Goal: Complete application form: Complete application form

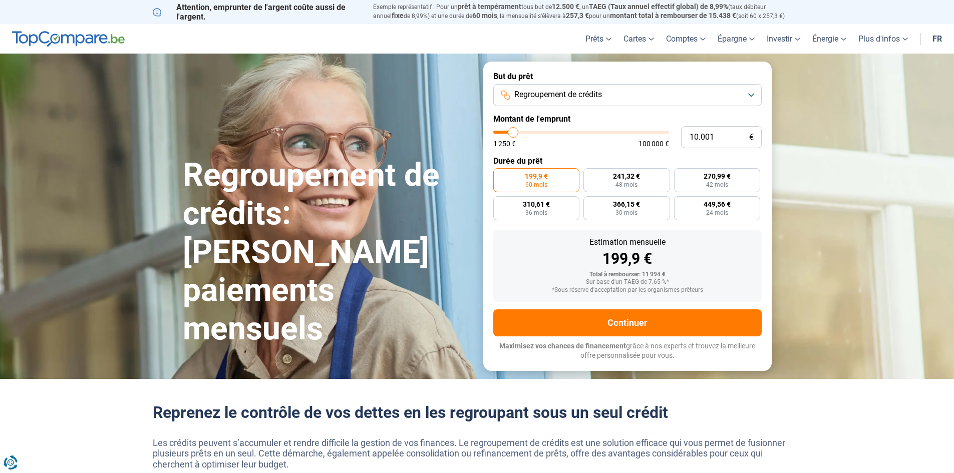
type input "11.500"
type input "11500"
type input "12.000"
type input "12000"
type input "12.500"
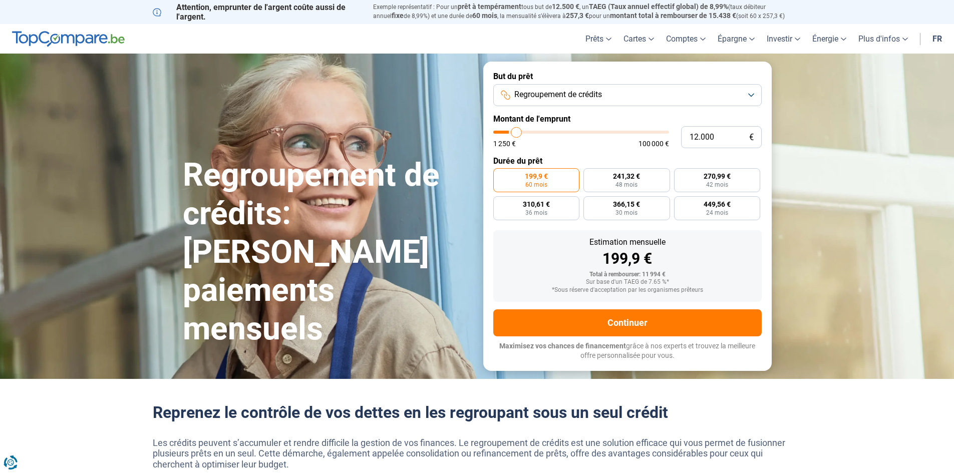
type input "12500"
type input "12.750"
type input "12750"
type input "13.250"
type input "13250"
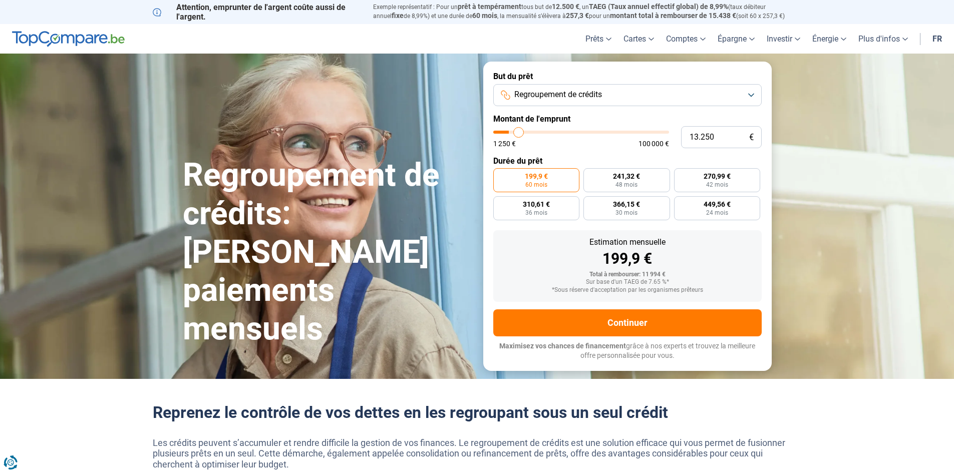
type input "13.500"
type input "13500"
type input "14.000"
type input "14000"
type input "14.500"
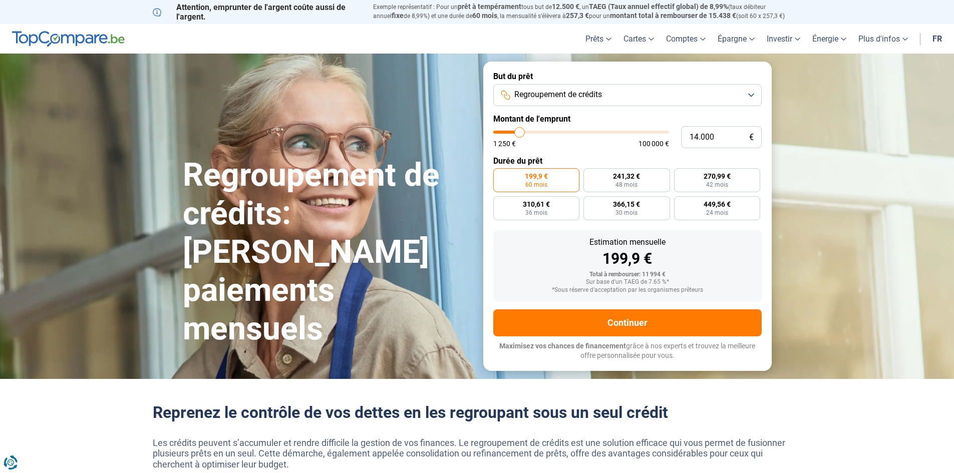
type input "14500"
type input "14.750"
type input "14750"
type input "16.250"
type input "16250"
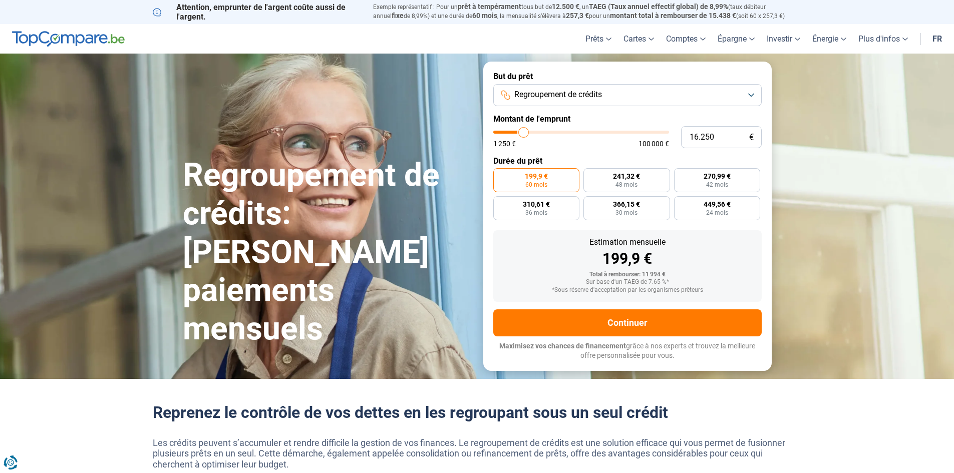
type input "17.250"
type input "17250"
type input "18.500"
type input "18500"
type input "19.750"
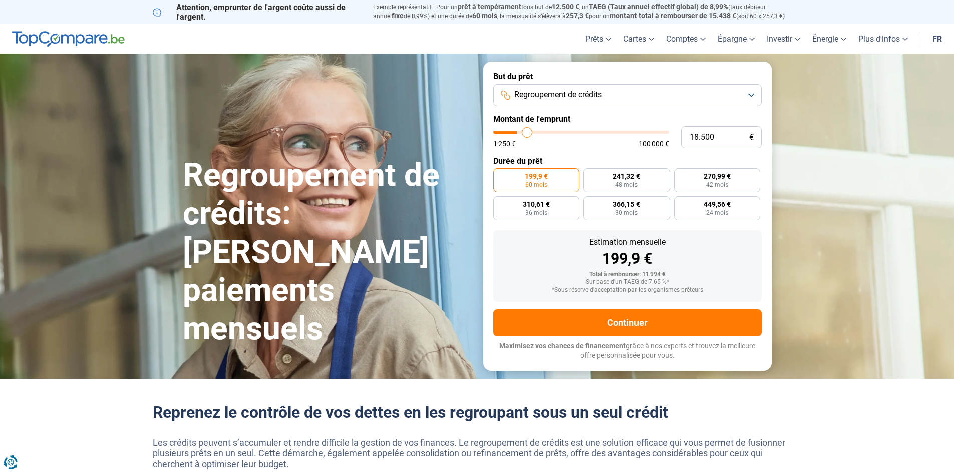
type input "19750"
type input "20.750"
type input "20750"
type input "22.250"
type input "22250"
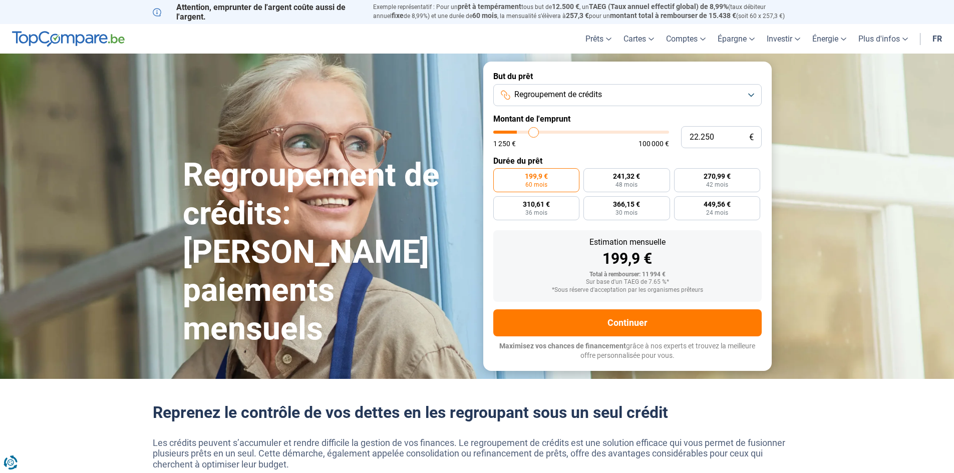
type input "23.250"
type input "23250"
type input "24.250"
type input "24250"
type input "24.750"
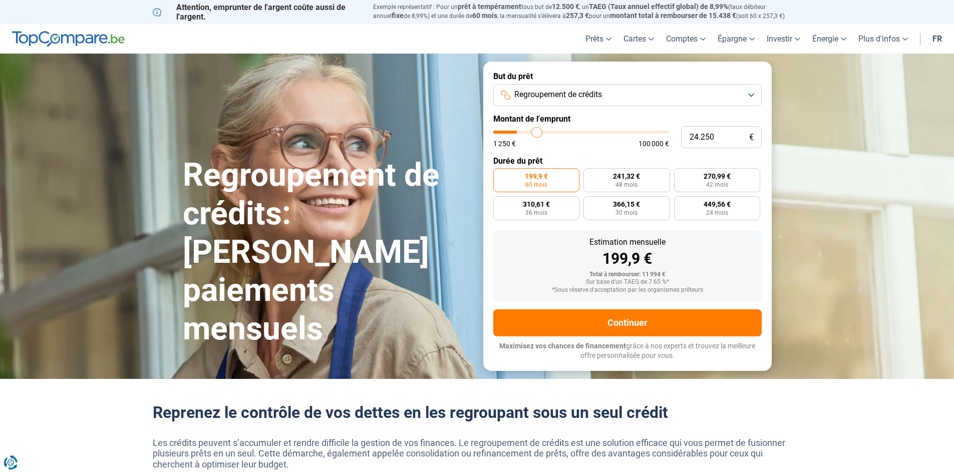
type input "24750"
type input "25.250"
type input "25250"
type input "26.000"
type input "26000"
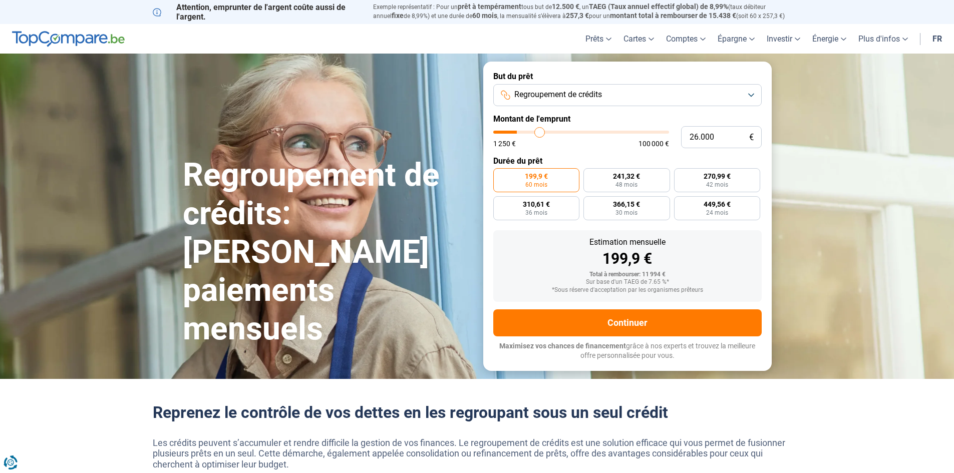
type input "26.500"
type input "26500"
type input "28.000"
type input "28000"
type input "29.500"
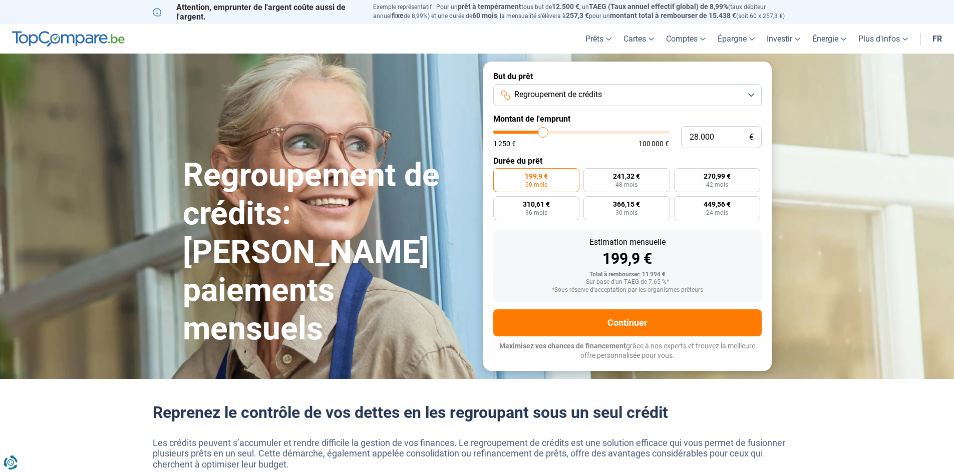
type input "29500"
type input "30.500"
type input "30500"
type input "31.000"
type input "31000"
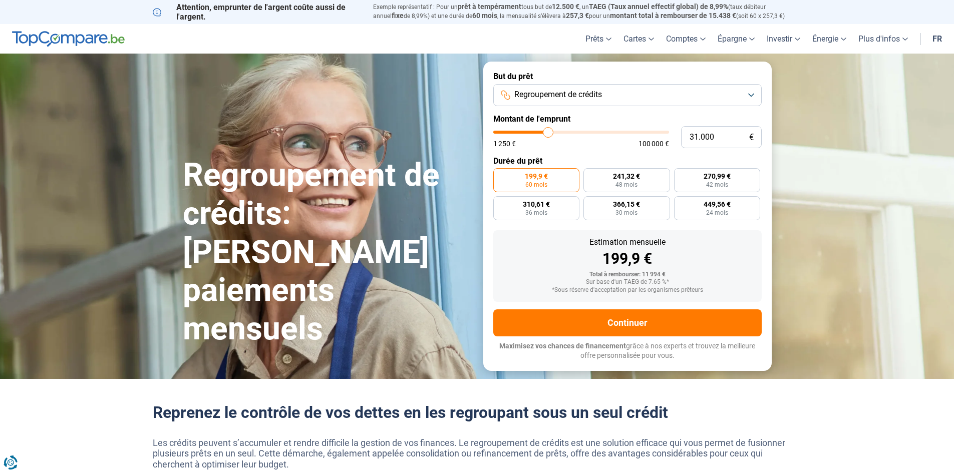
type input "31.250"
type input "31250"
type input "31.750"
type input "31750"
type input "31.250"
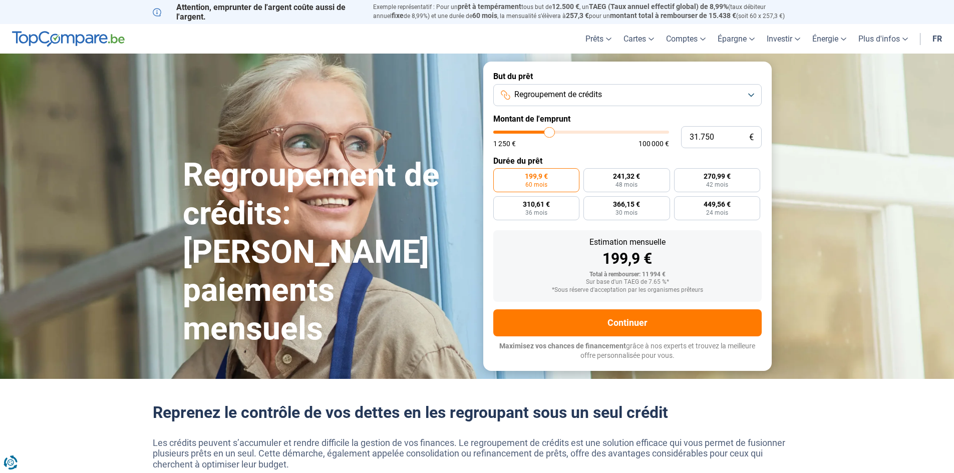
type input "31250"
type input "30.250"
type input "30250"
type input "28.750"
type input "28750"
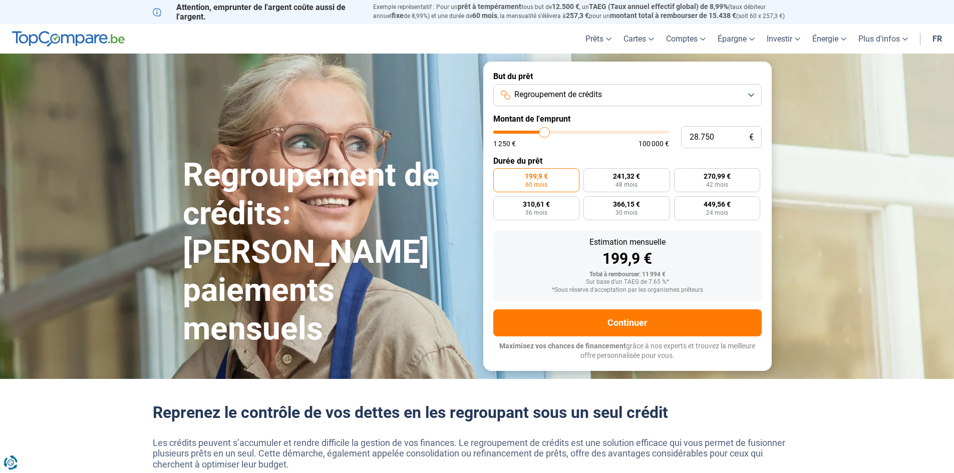
type input "27.500"
type input "27500"
type input "26.250"
type input "26250"
type input "25.250"
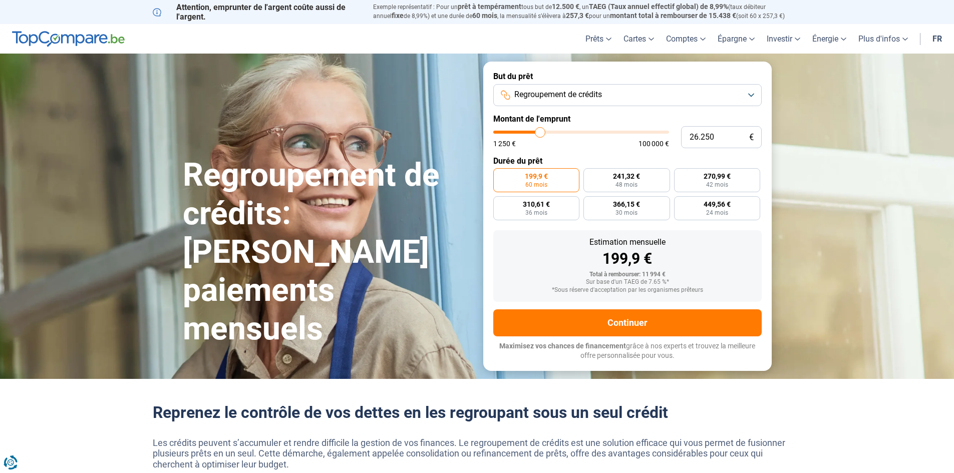
type input "25250"
type input "24.750"
type input "24750"
type input "24.500"
type input "24500"
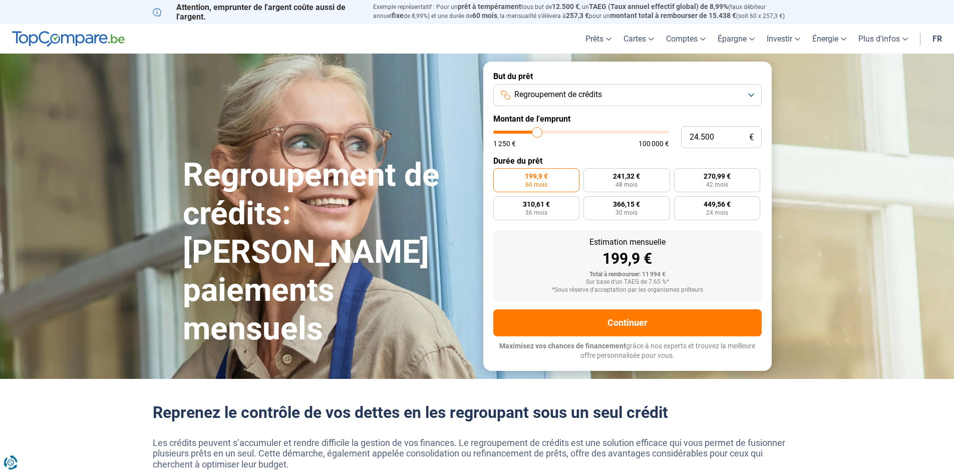
type input "24.250"
type input "24250"
type input "23.250"
type input "23250"
type input "23.000"
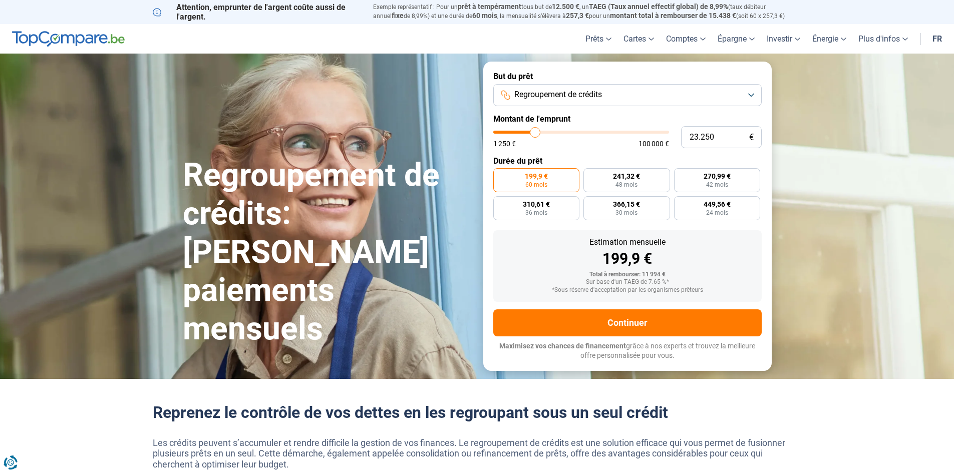
type input "23000"
type input "22.750"
type input "22750"
type input "22.250"
type input "22250"
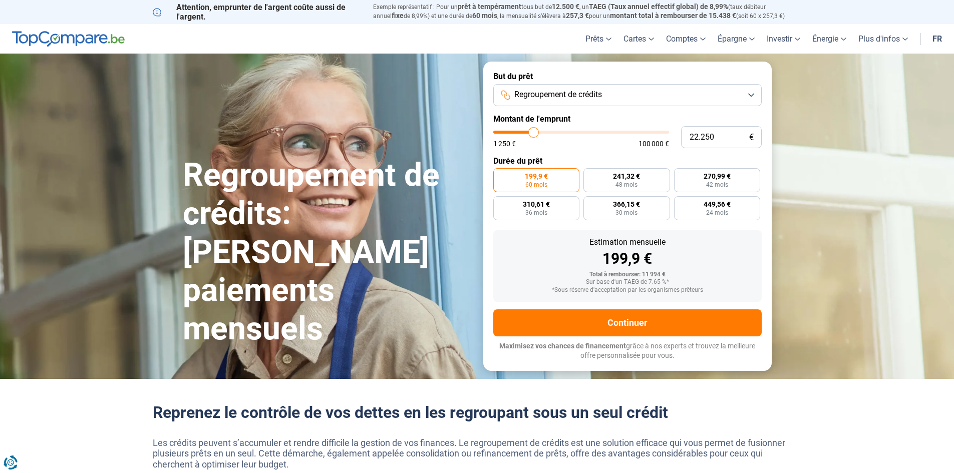
type input "21.750"
type input "21750"
type input "21.500"
type input "21500"
type input "20.750"
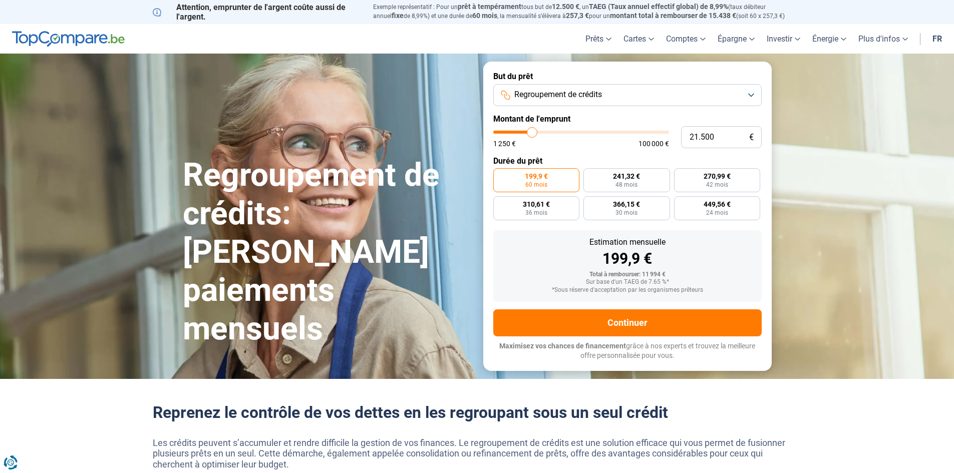
type input "20750"
type input "20.000"
type input "20000"
type input "19.000"
type input "19000"
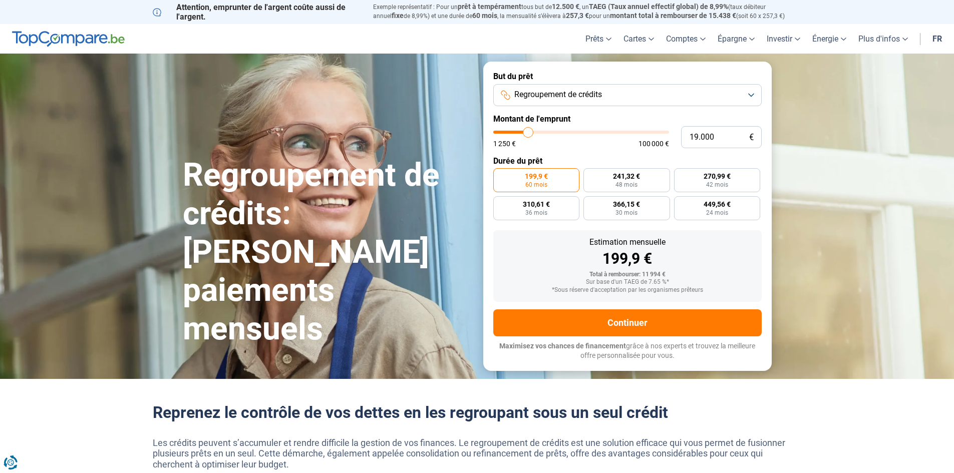
type input "18.500"
type input "18500"
type input "17.750"
type input "17750"
type input "17.500"
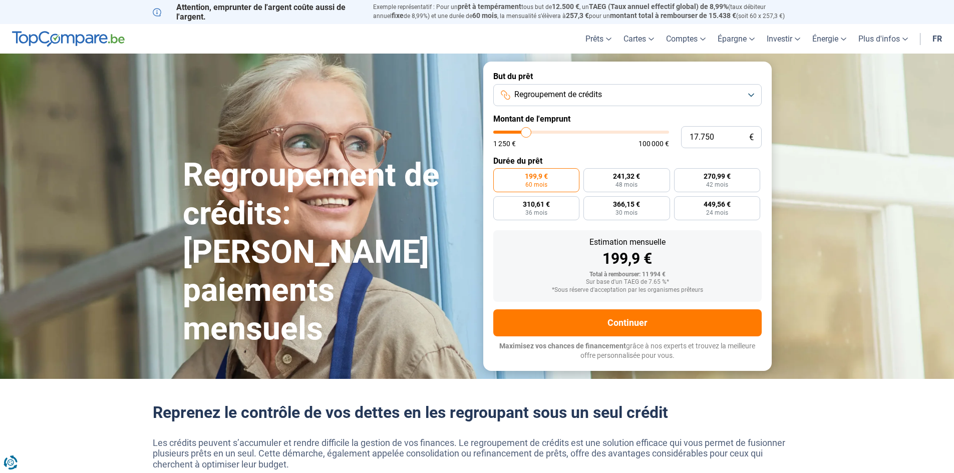
type input "17500"
type input "17.250"
type input "17250"
type input "16.500"
type input "16500"
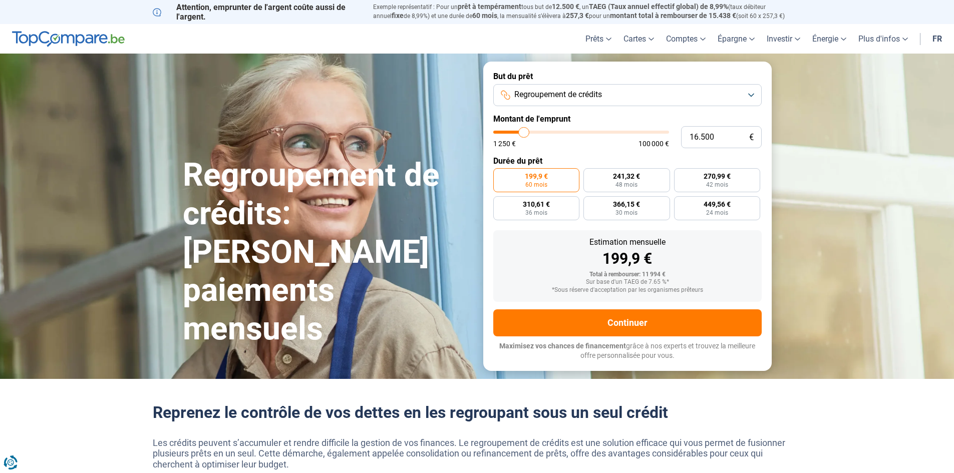
type input "15.750"
type input "15750"
type input "15.000"
type input "15000"
type input "14.750"
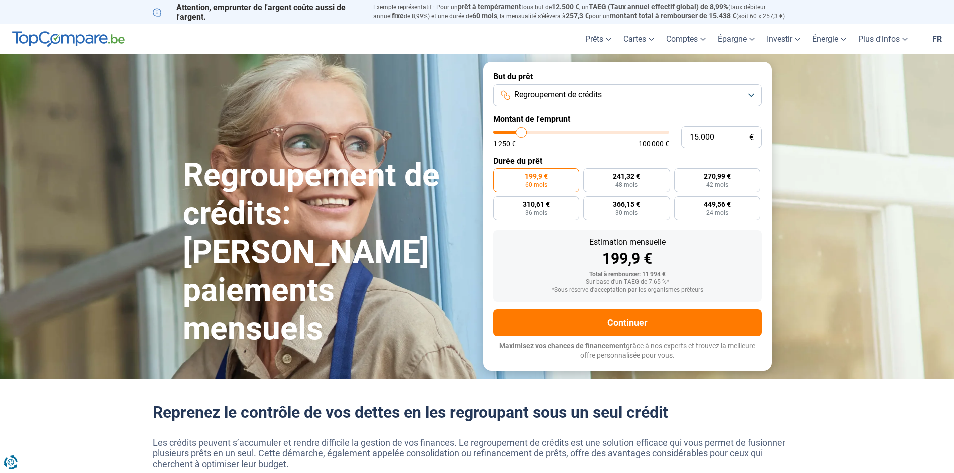
type input "14750"
type input "14.500"
type input "14500"
type input "14.000"
type input "14000"
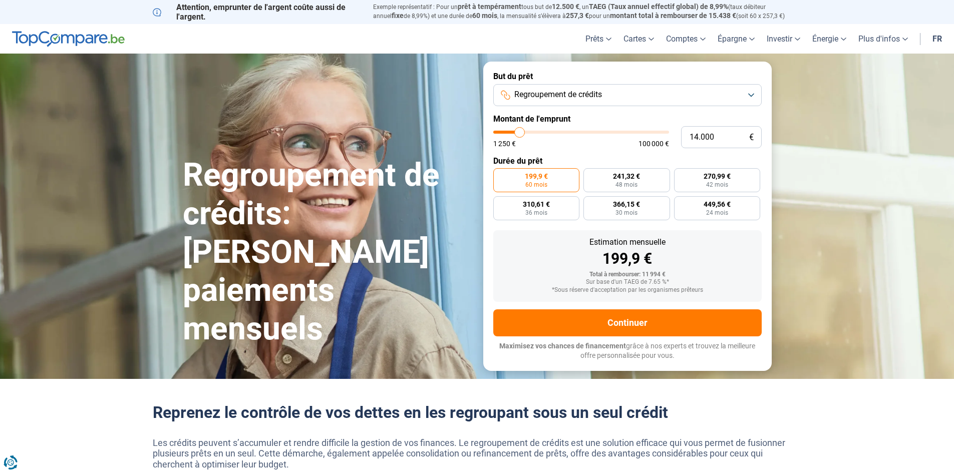
type input "13.500"
type input "13500"
type input "13.000"
type input "13000"
type input "12.750"
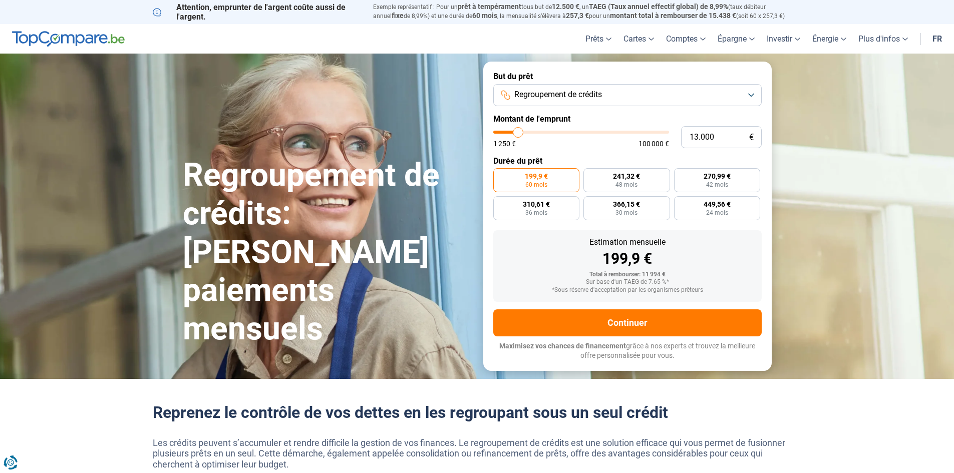
type input "12750"
type input "12.500"
type input "12500"
type input "12.750"
type input "12750"
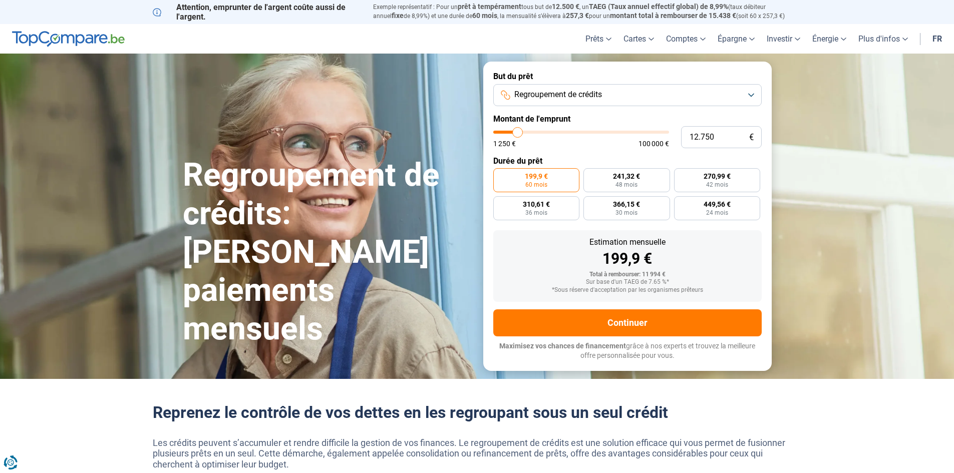
type input "13.000"
type input "13000"
type input "13.250"
type input "13250"
type input "13.500"
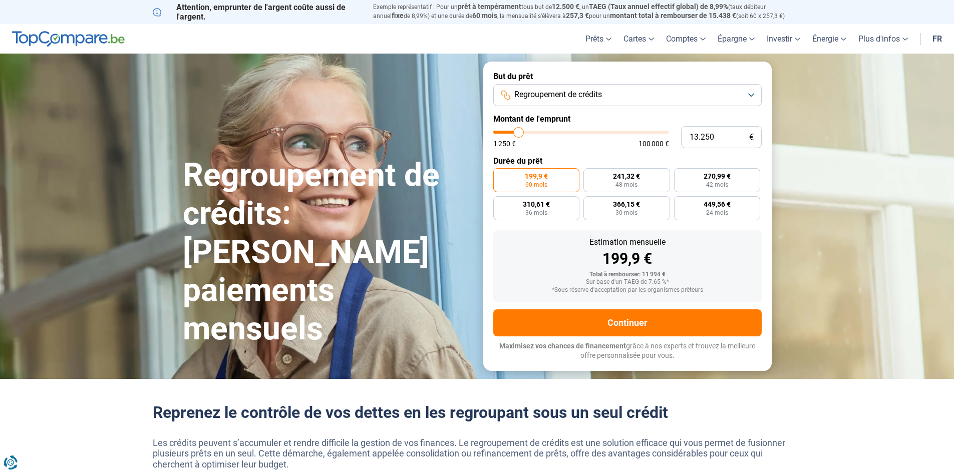
type input "13500"
type input "14.000"
type input "14000"
type input "14.250"
type input "14250"
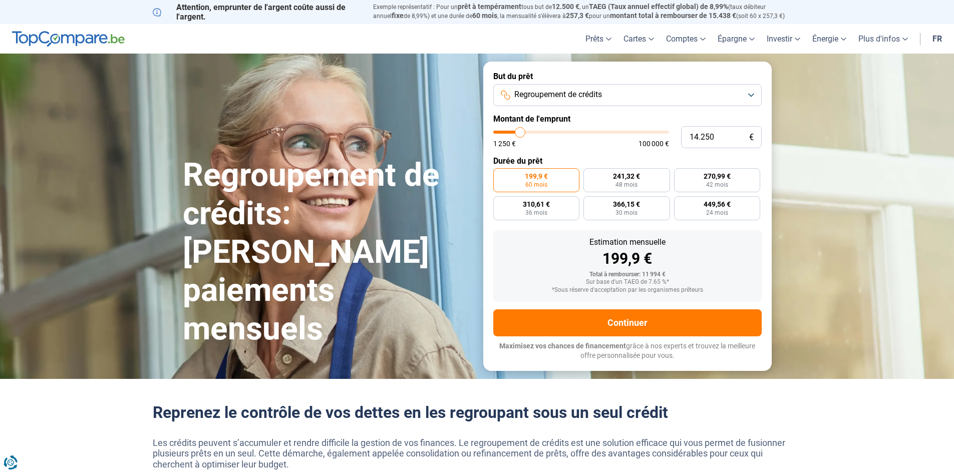
type input "14.500"
type input "14500"
type input "14.250"
type input "14250"
type input "14.000"
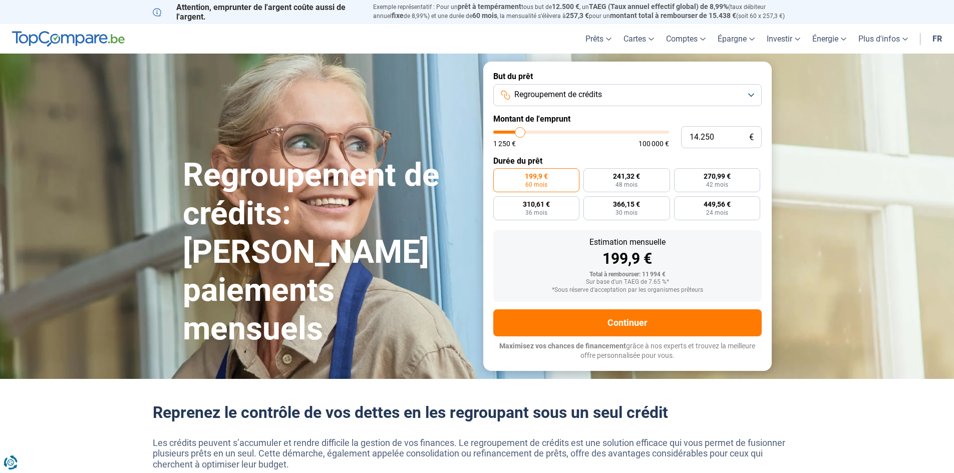
type input "14000"
type input "14.250"
type input "14250"
type input "14.500"
type input "14500"
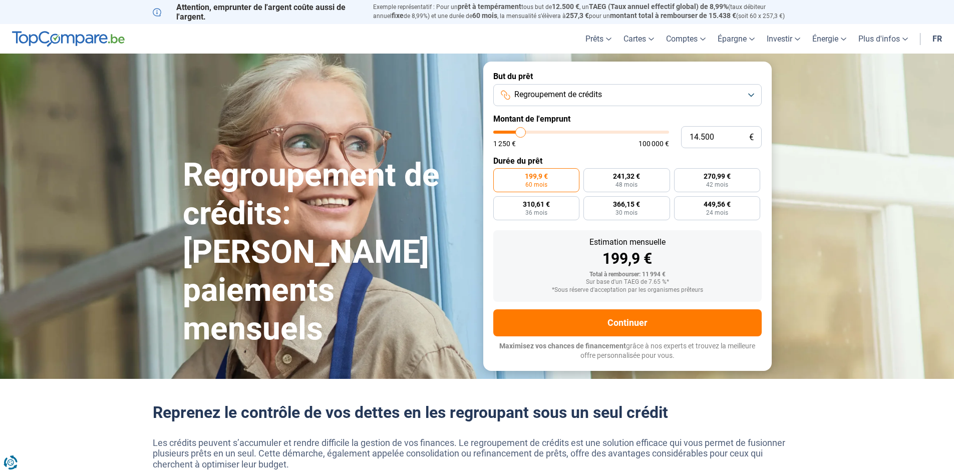
type input "14.750"
type input "14750"
type input "15.000"
type input "15000"
type input "15.500"
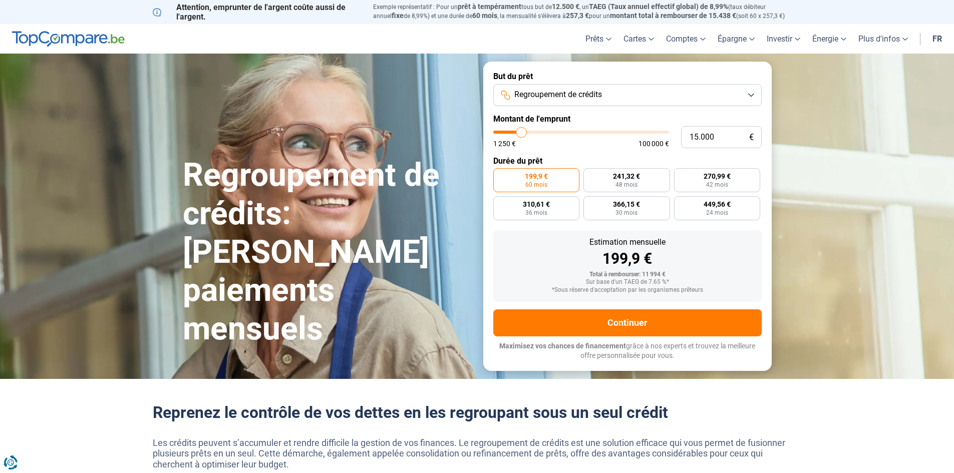
type input "15500"
type input "15.750"
type input "15750"
type input "15.500"
type input "15500"
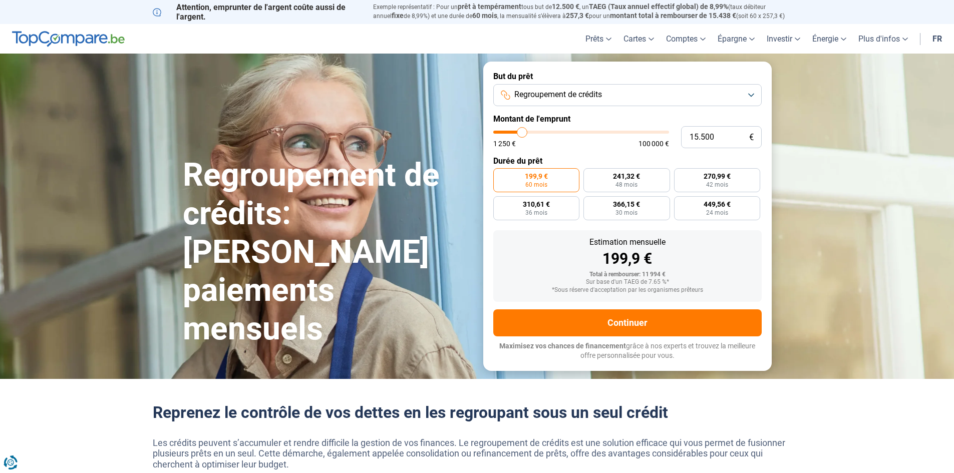
type input "15.000"
drag, startPoint x: 512, startPoint y: 133, endPoint x: 522, endPoint y: 130, distance: 10.0
type input "15000"
click at [522, 131] on input "range" at bounding box center [581, 132] width 176 height 3
click at [536, 176] on span "299,82 €" at bounding box center [536, 176] width 27 height 7
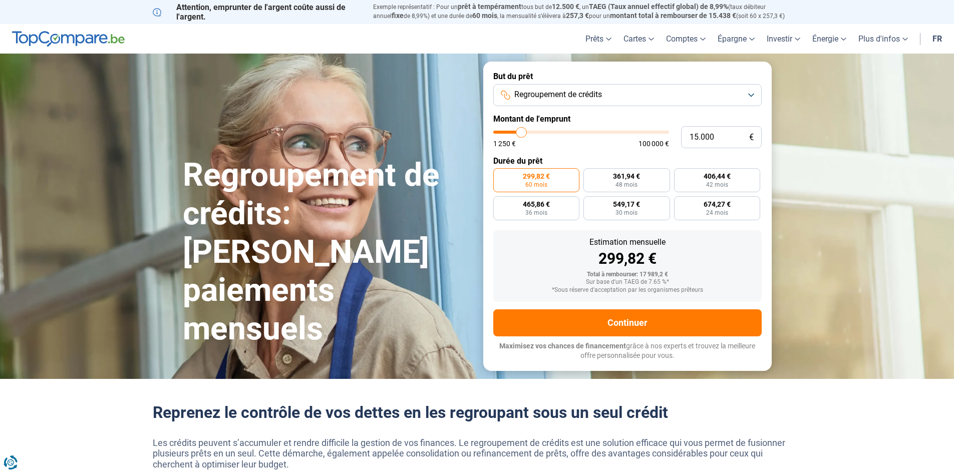
click at [500, 175] on input "299,82 € 60 mois" at bounding box center [496, 171] width 7 height 7
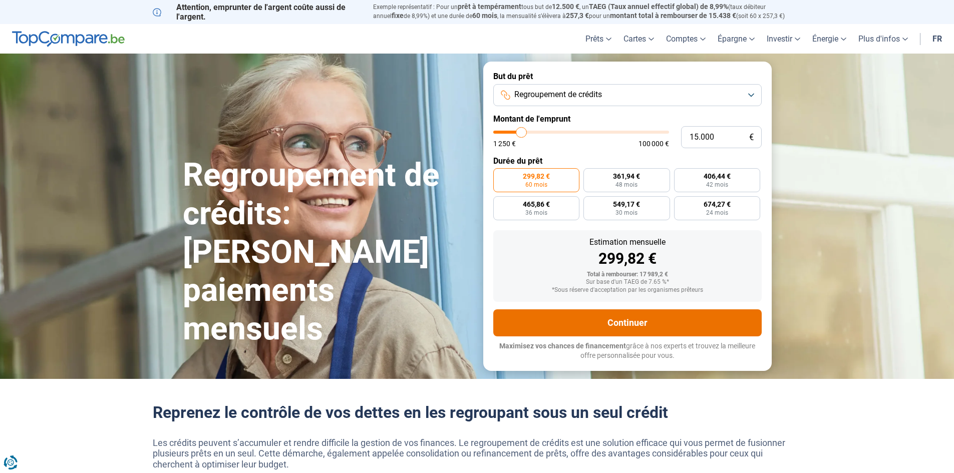
click at [632, 323] on button "Continuer" at bounding box center [627, 322] width 268 height 27
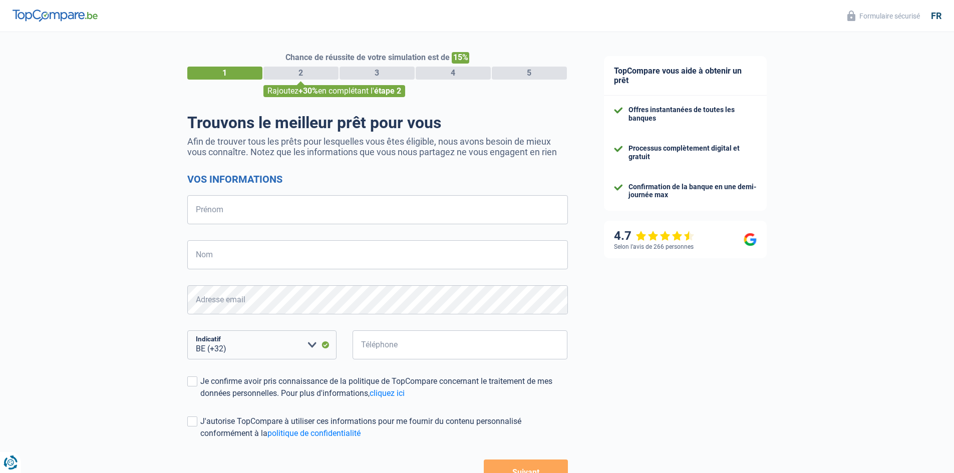
select select "32"
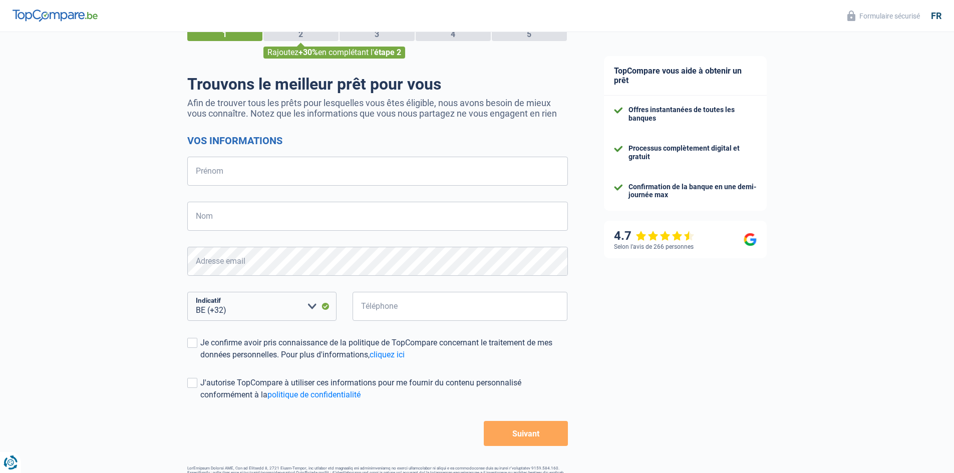
scroll to position [71, 0]
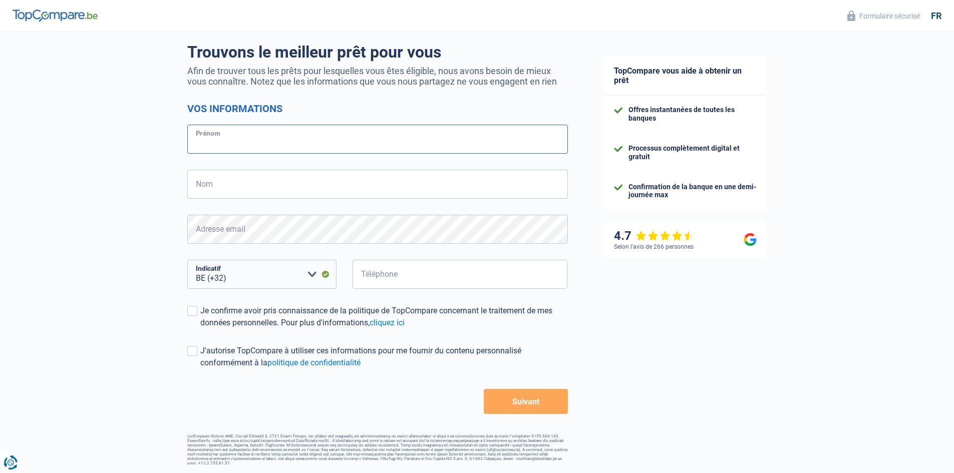
click at [215, 138] on input "Prénom" at bounding box center [377, 139] width 380 height 29
type input "[PERSON_NAME]"
type input "Mahieu"
click at [407, 276] on input "496202924" at bounding box center [459, 274] width 215 height 29
type input "496202929"
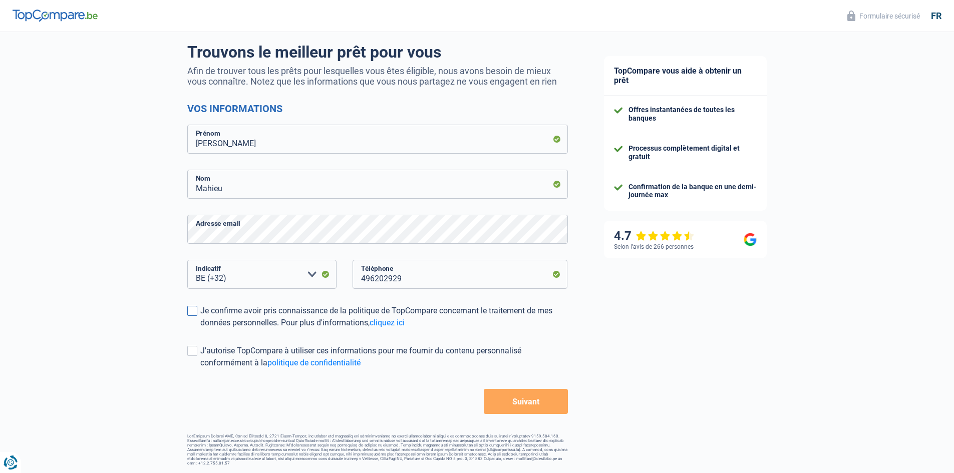
click at [194, 309] on span at bounding box center [192, 311] width 10 height 10
click at [200, 329] on input "Je confirme avoir pris connaissance de la politique de TopCompare concernant le…" at bounding box center [200, 329] width 0 height 0
click at [194, 351] on span at bounding box center [192, 351] width 10 height 10
click at [200, 369] on input "J'autorise TopCompare à utiliser ces informations pour me fournir du contenu pe…" at bounding box center [200, 369] width 0 height 0
click at [533, 401] on button "Suivant" at bounding box center [526, 401] width 84 height 25
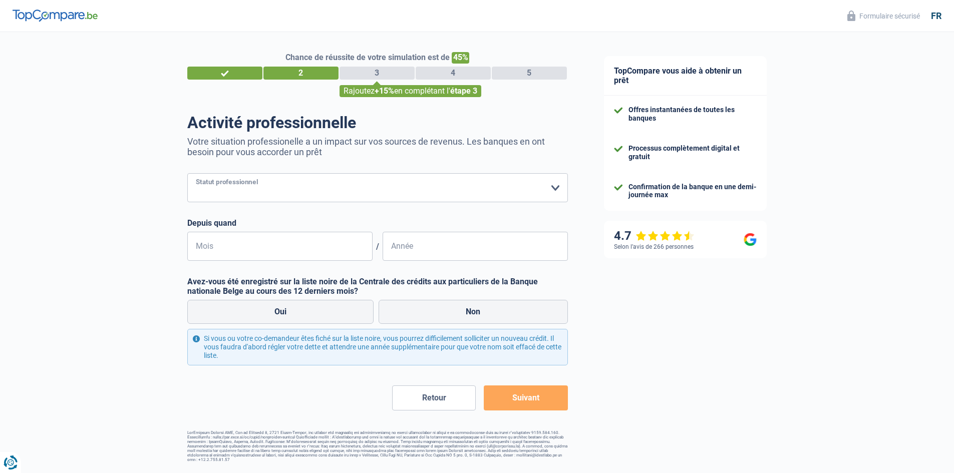
click at [446, 188] on select "Ouvrier Employé privé Employé public Invalide Indépendant Pensionné Chômeur Mut…" at bounding box center [377, 187] width 380 height 29
select select "publicEmployee"
click at [187, 174] on select "Ouvrier Employé privé Employé public Invalide Indépendant Pensionné Chômeur Mut…" at bounding box center [377, 187] width 380 height 29
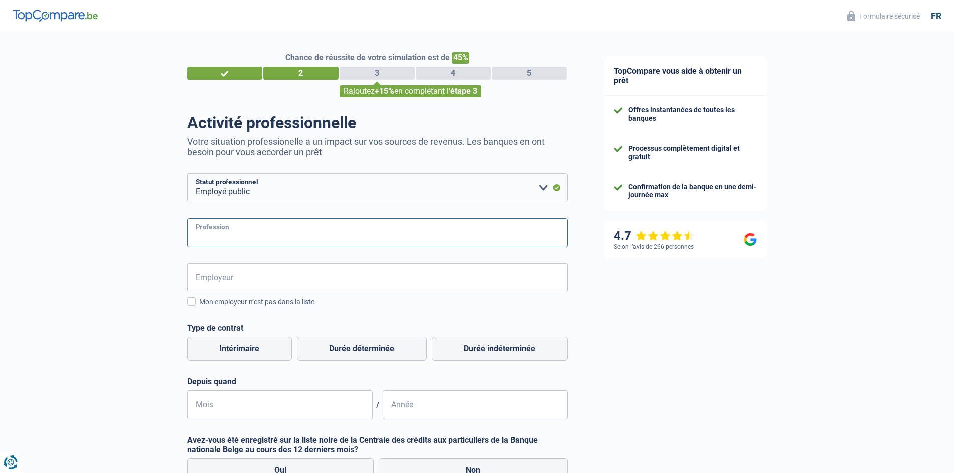
click at [253, 234] on input "Profession" at bounding box center [377, 232] width 380 height 29
click at [260, 278] on input "Employeur" at bounding box center [377, 277] width 380 height 29
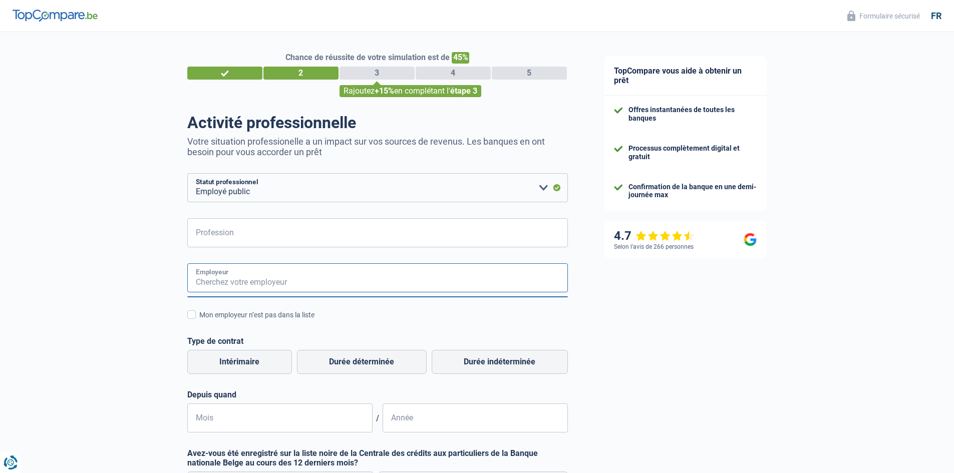
click at [266, 278] on input "Employeur" at bounding box center [377, 277] width 380 height 29
type input "r"
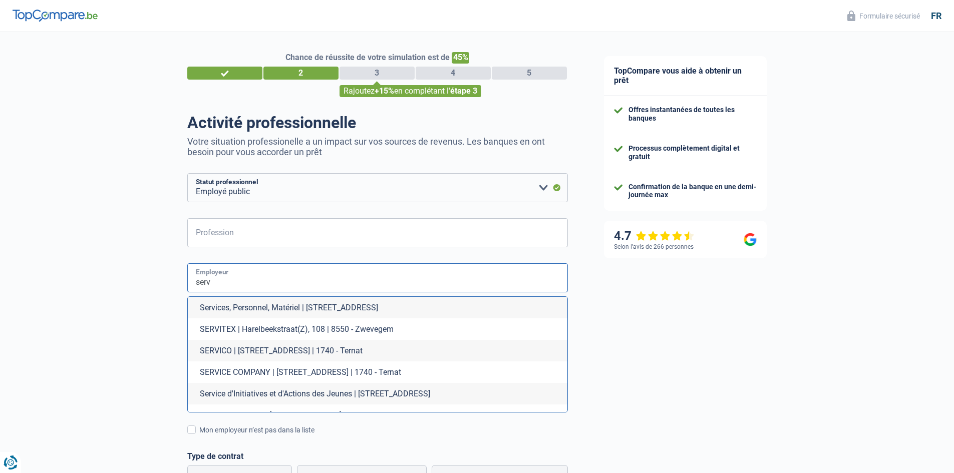
type input "serv"
click at [245, 236] on input "Profession" at bounding box center [377, 232] width 380 height 29
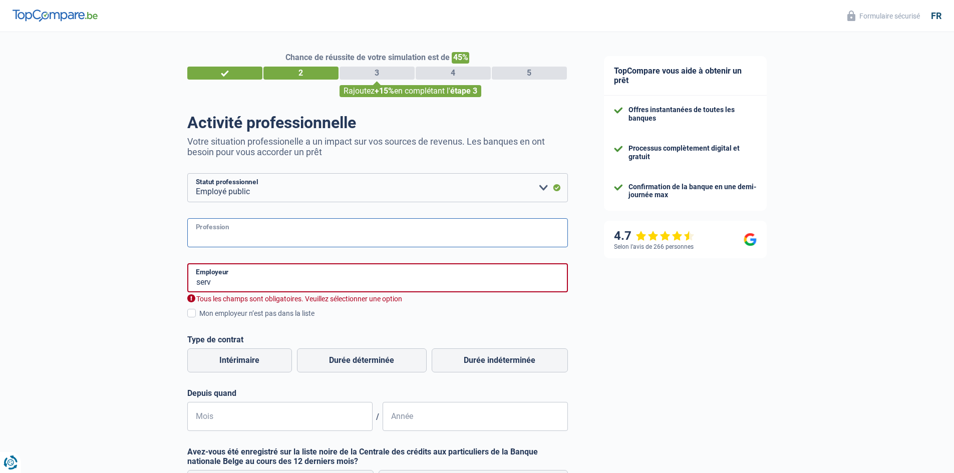
click at [244, 233] on input "Profession" at bounding box center [377, 232] width 380 height 29
type input "employé"
click at [235, 280] on input "serv" at bounding box center [377, 277] width 380 height 29
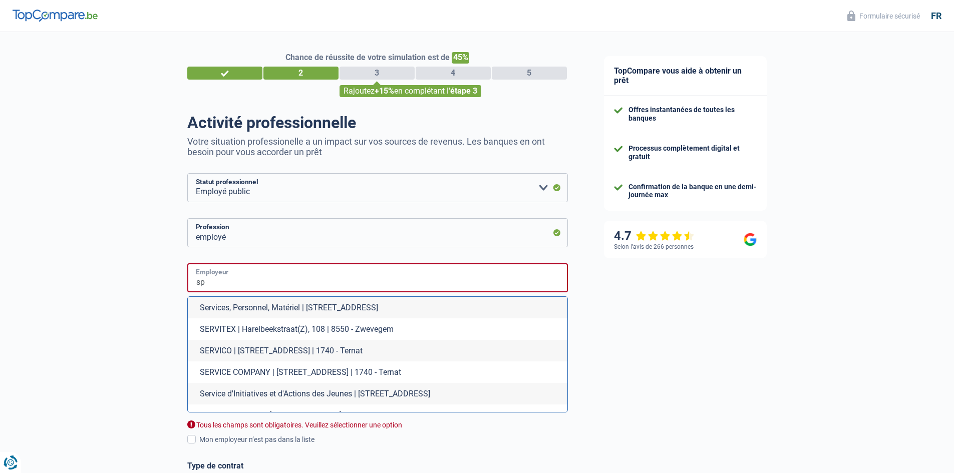
type input "s"
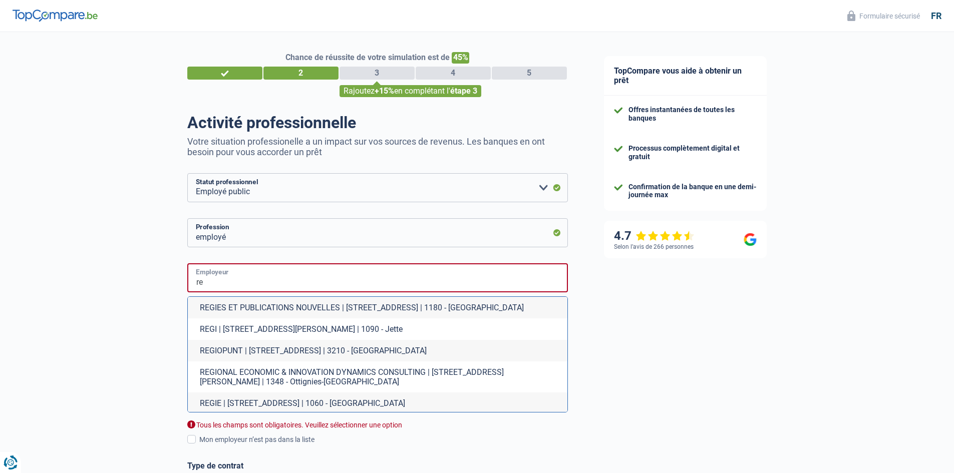
type input "r"
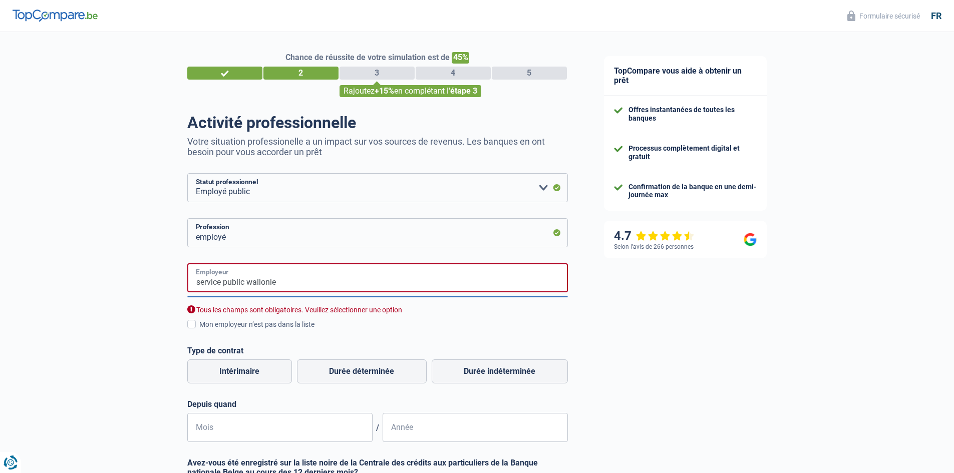
type input "service public wallonie"
click at [373, 336] on div "service public wallonie Employeur Tous les champs sont obligatoires. Veuillez s…" at bounding box center [377, 352] width 380 height 179
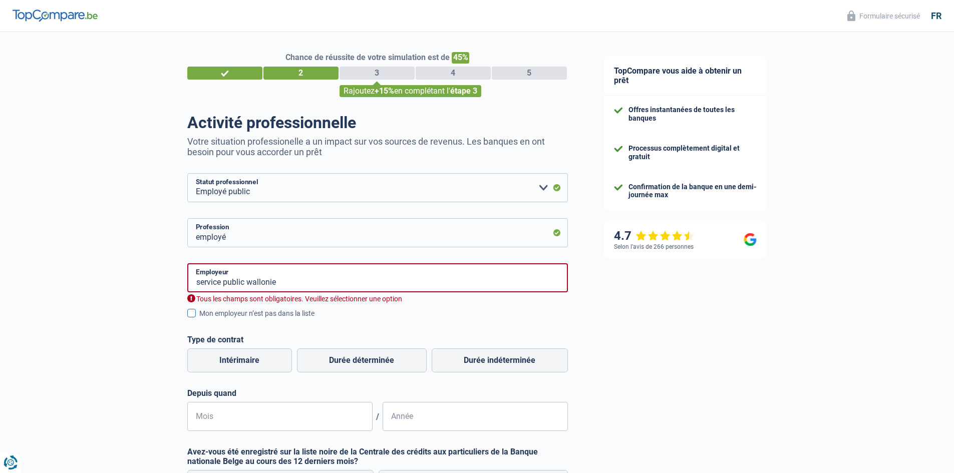
click at [191, 312] on span at bounding box center [191, 313] width 9 height 9
click at [199, 319] on input "Mon employeur n’est pas dans la liste" at bounding box center [199, 319] width 0 height 0
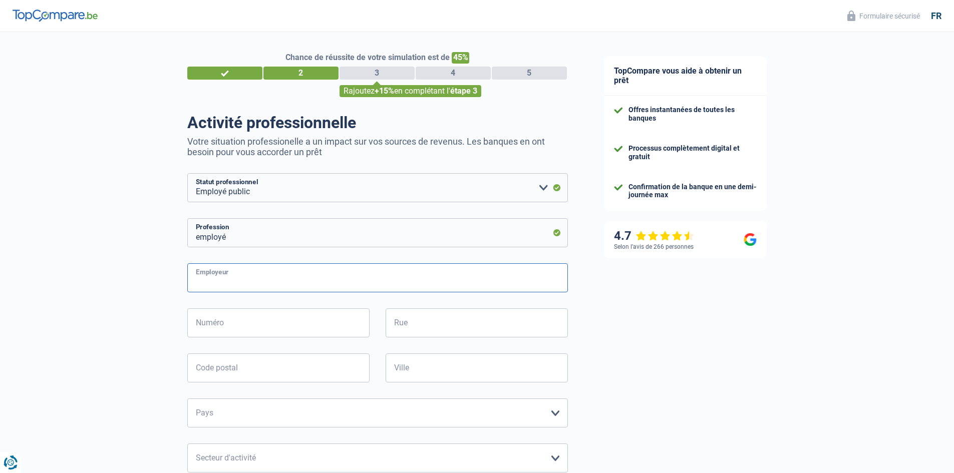
click at [238, 278] on input "Employeur" at bounding box center [377, 277] width 380 height 29
type input "SPW"
click at [268, 323] on input "Numéro" at bounding box center [278, 322] width 182 height 29
click at [413, 370] on input "Ville" at bounding box center [476, 367] width 182 height 29
type input "NAMUR"
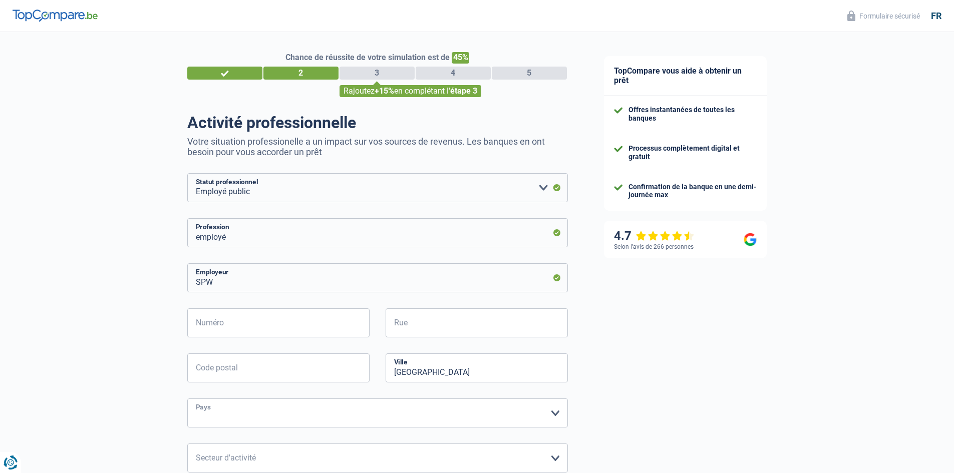
click at [360, 421] on select "Belgique France Allemagne Italie Luxembourg Pays-Bas Espagne Suisse Veuillez sé…" at bounding box center [377, 412] width 380 height 29
select select "BE"
click at [187, 399] on select "Belgique France Allemagne Italie Luxembourg Pays-Bas Espagne Suisse Veuillez sé…" at bounding box center [377, 412] width 380 height 29
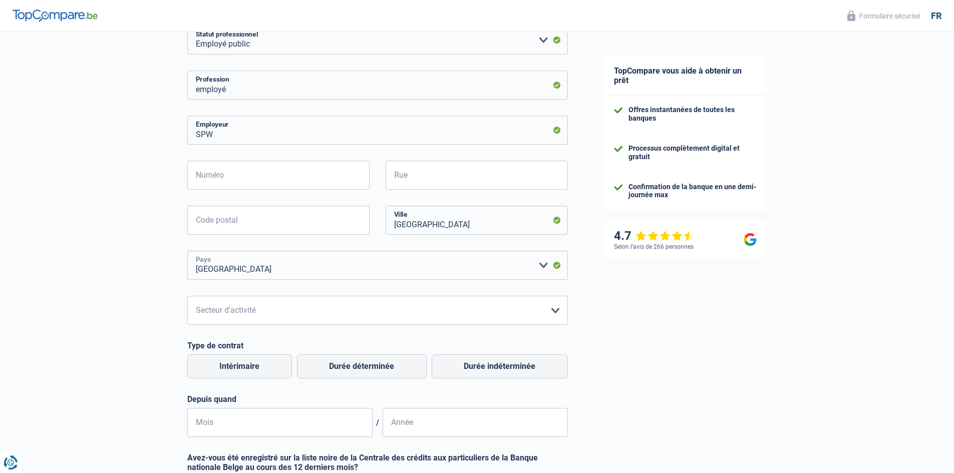
scroll to position [167, 0]
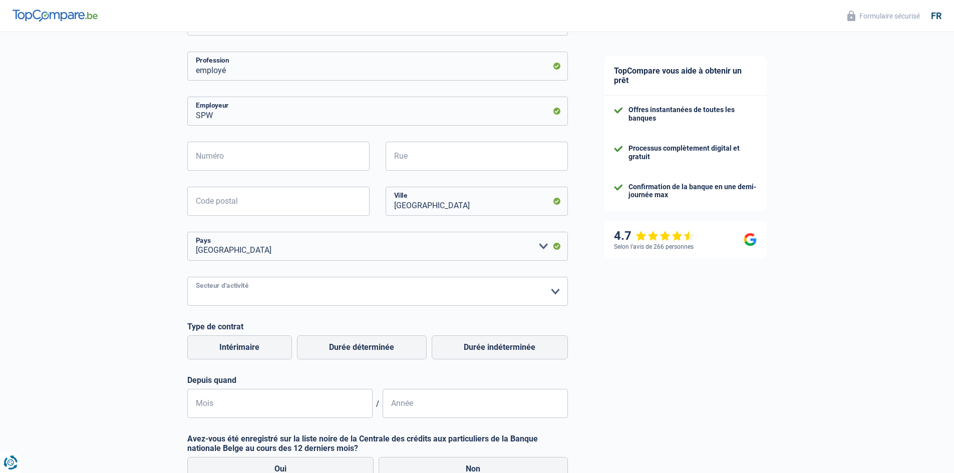
click at [253, 292] on select "Agriculture/Pêche Industrie Horeca Courier/Fitness/Taxi Construction Banques/As…" at bounding box center [377, 291] width 380 height 29
select select "stateUniversityEu"
click at [187, 278] on select "Agriculture/Pêche Industrie Horeca Courier/Fitness/Taxi Construction Banques/As…" at bounding box center [377, 291] width 380 height 29
click at [500, 346] on label "Durée indéterminée" at bounding box center [500, 347] width 136 height 24
click at [500, 346] on input "Durée indéterminée" at bounding box center [500, 347] width 136 height 24
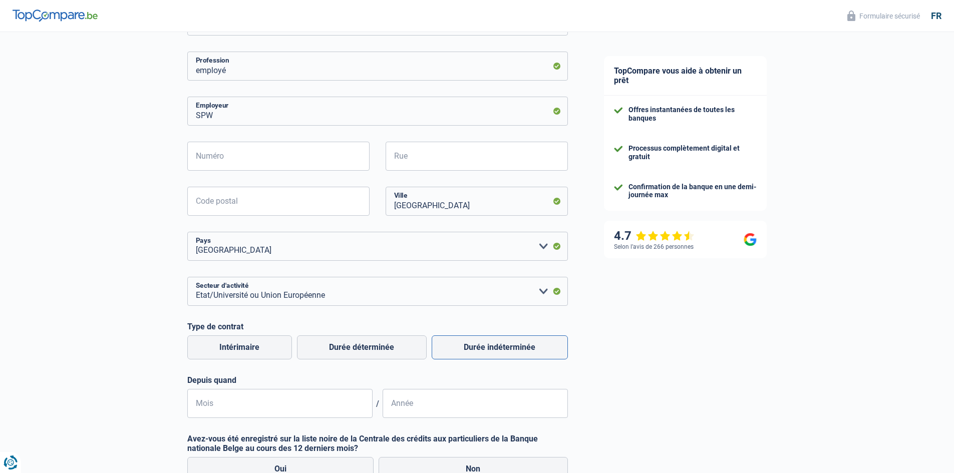
radio input "true"
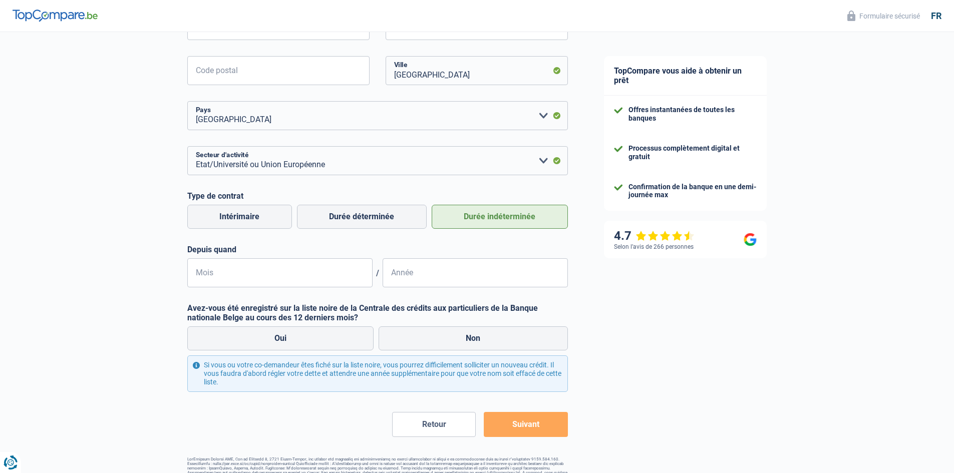
scroll to position [320, 0]
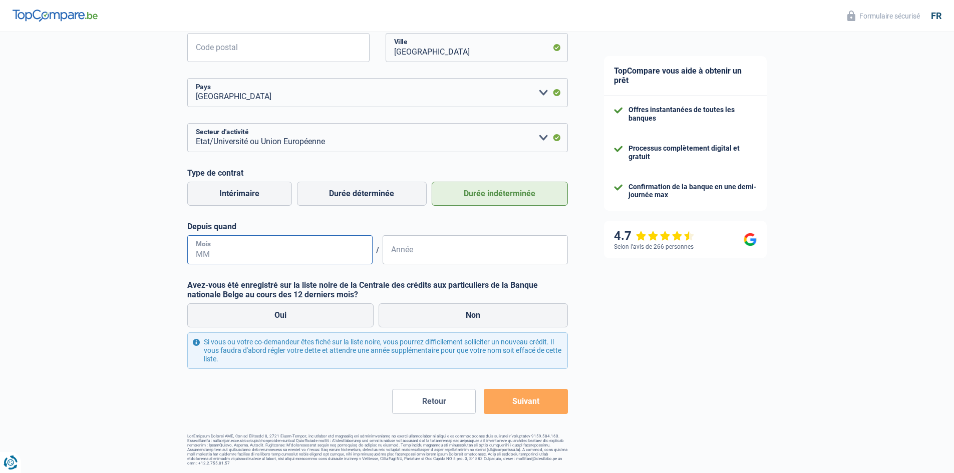
click at [250, 254] on input "Mois" at bounding box center [279, 249] width 185 height 29
type input "01"
click at [416, 255] on input "Année" at bounding box center [474, 249] width 185 height 29
type input "1982"
click at [474, 316] on label "Non" at bounding box center [472, 315] width 189 height 24
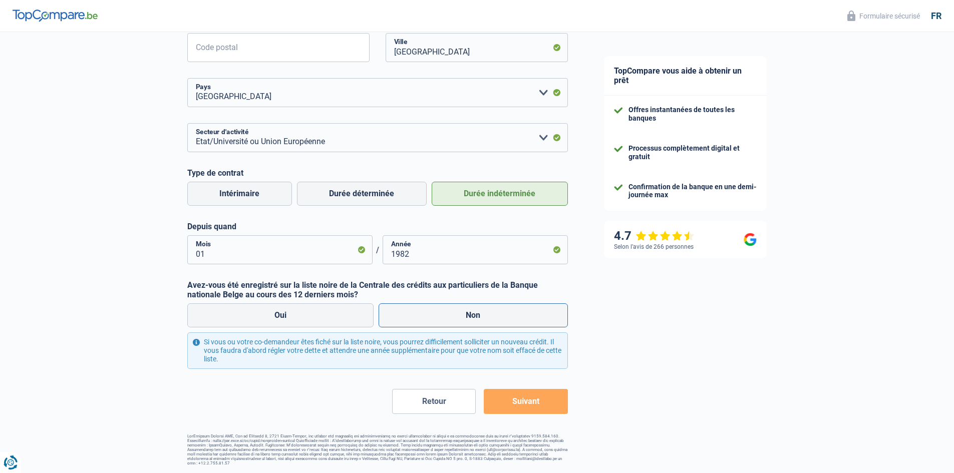
click at [474, 316] on input "Non" at bounding box center [472, 315] width 189 height 24
radio input "true"
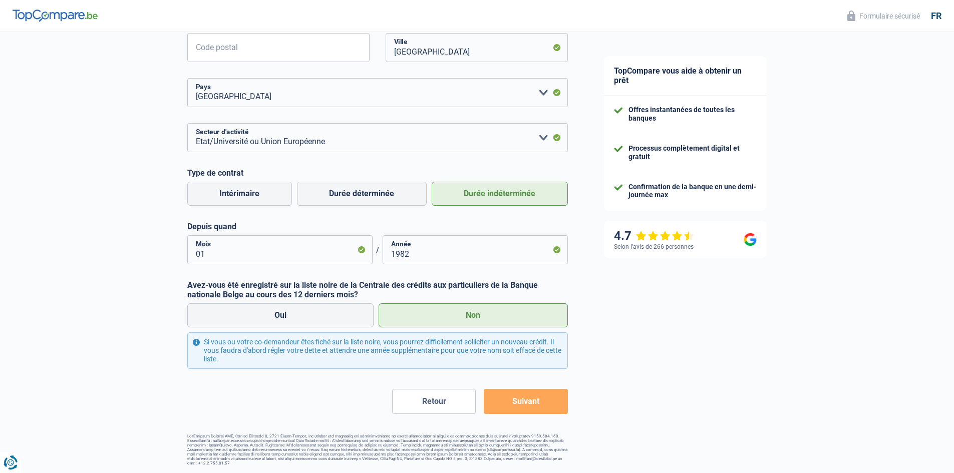
click at [520, 399] on button "Suivant" at bounding box center [526, 401] width 84 height 25
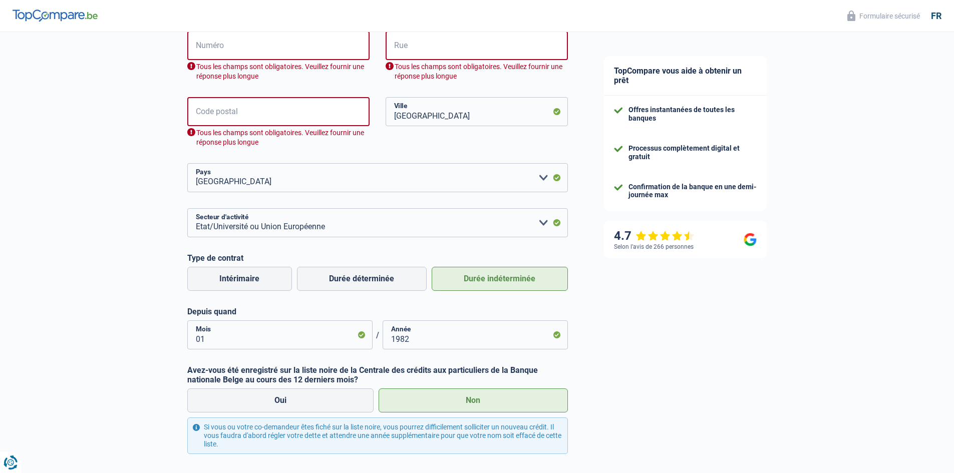
scroll to position [275, 0]
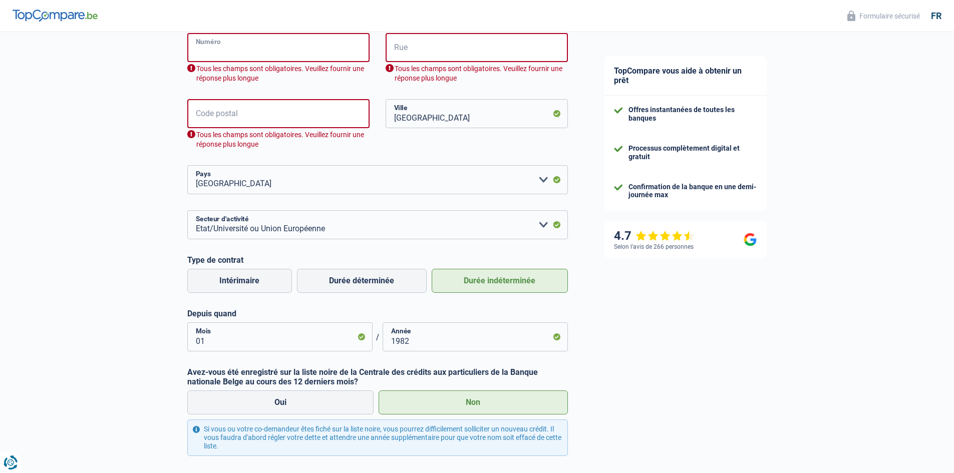
click at [244, 48] on input "Numéro" at bounding box center [278, 47] width 182 height 29
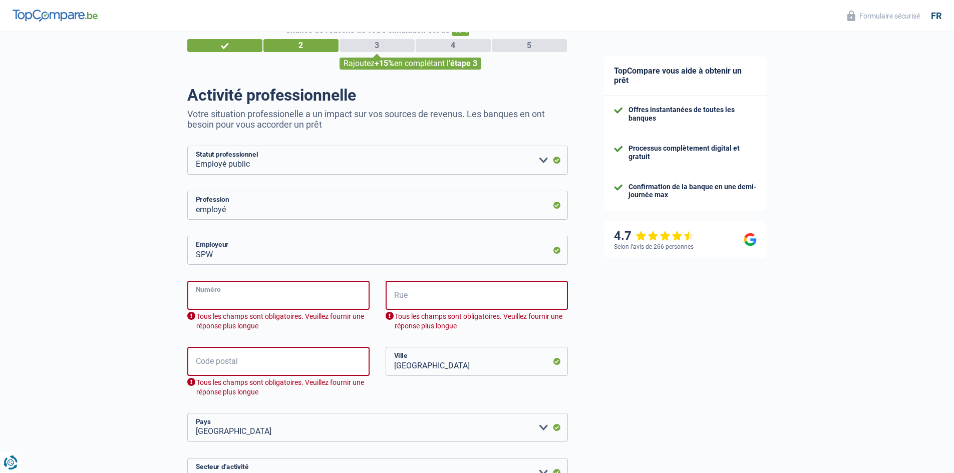
scroll to position [0, 0]
